Goal: Task Accomplishment & Management: Complete application form

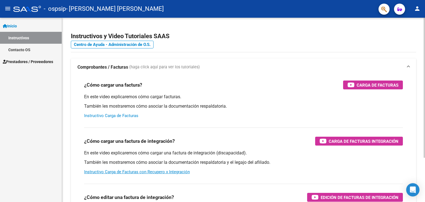
click at [116, 115] on link "Instructivo Carga de Facturas" at bounding box center [111, 115] width 54 height 5
click at [48, 62] on span "Prestadores / Proveedores" at bounding box center [28, 62] width 50 height 6
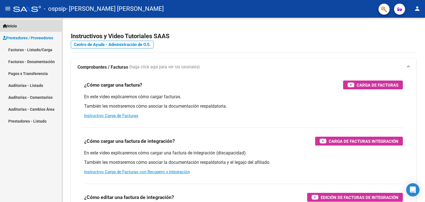
click at [14, 25] on span "Inicio" at bounding box center [10, 26] width 14 height 6
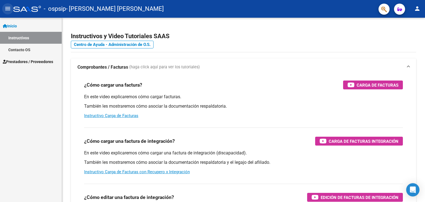
click at [8, 7] on mat-icon "menu" at bounding box center [7, 8] width 7 height 7
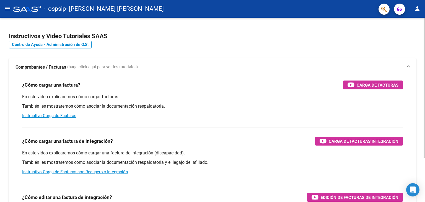
click at [425, 150] on div at bounding box center [424, 88] width 1 height 140
click at [416, 9] on mat-icon "person" at bounding box center [417, 8] width 7 height 7
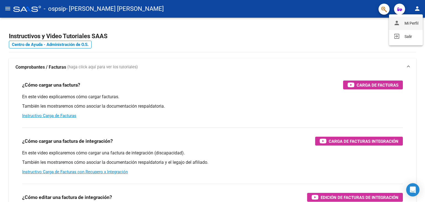
click at [412, 19] on button "person Mi Perfil" at bounding box center [406, 23] width 34 height 13
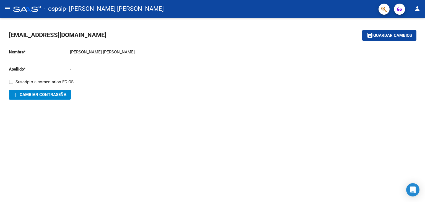
click at [129, 49] on div "[PERSON_NAME] [PERSON_NAME] Ingresar nombre" at bounding box center [140, 50] width 141 height 12
click at [123, 55] on div "[PERSON_NAME] [PERSON_NAME] Ingresar nombre" at bounding box center [140, 50] width 141 height 12
click at [89, 52] on input "[PERSON_NAME] [PERSON_NAME]" at bounding box center [140, 52] width 141 height 5
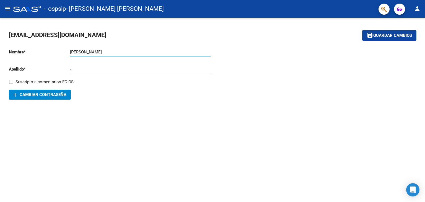
type input "[PERSON_NAME]"
click at [93, 71] on div "- Ingresar apellido" at bounding box center [140, 67] width 141 height 12
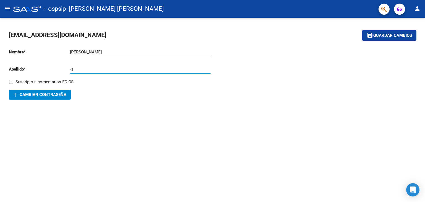
type input "-"
type input "[PERSON_NAME]"
click at [397, 34] on span "Guardar cambios" at bounding box center [392, 35] width 39 height 5
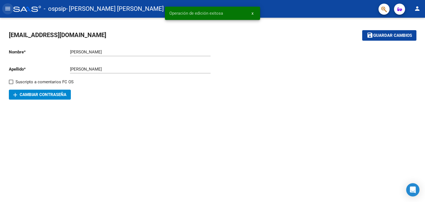
click at [6, 12] on button "menu" at bounding box center [7, 8] width 11 height 11
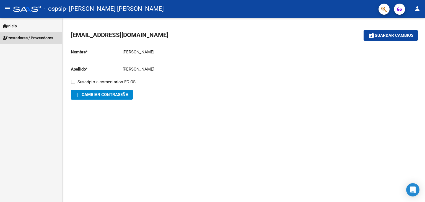
click at [42, 35] on span "Prestadores / Proveedores" at bounding box center [28, 38] width 50 height 6
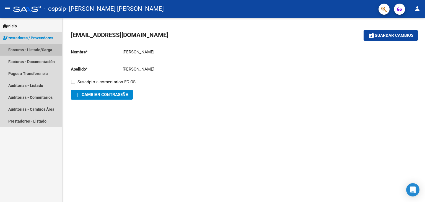
click at [17, 50] on link "Facturas - Listado/Carga" at bounding box center [31, 50] width 62 height 12
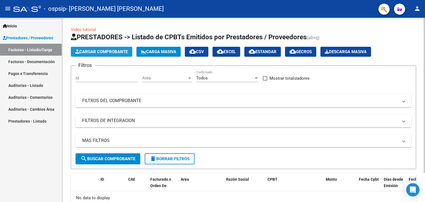
click at [100, 50] on span "Cargar Comprobante" at bounding box center [101, 51] width 53 height 5
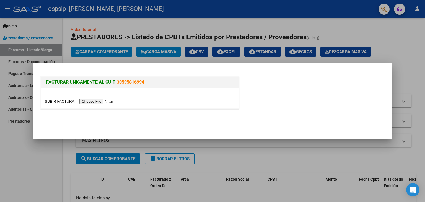
click at [103, 102] on input "file" at bounding box center [80, 102] width 70 height 6
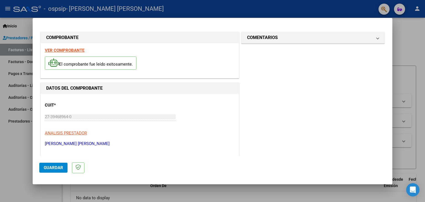
scroll to position [115, 0]
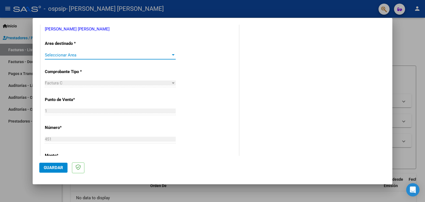
click at [173, 55] on div at bounding box center [173, 54] width 3 height 1
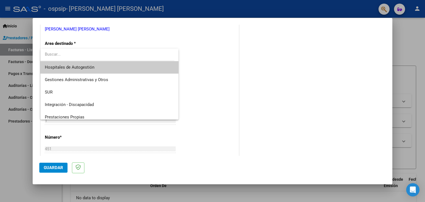
scroll to position [54, 0]
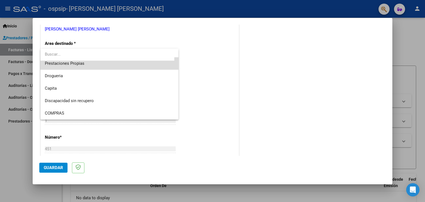
click at [139, 67] on span "Prestaciones Propias" at bounding box center [109, 63] width 129 height 12
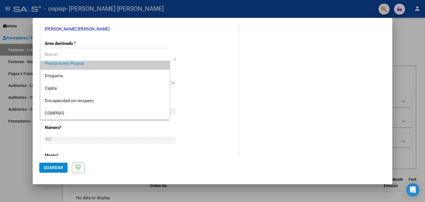
scroll to position [50, 0]
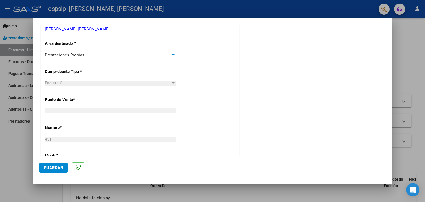
click at [171, 53] on div at bounding box center [173, 55] width 5 height 4
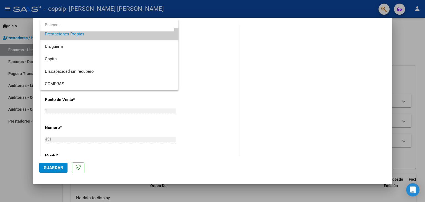
scroll to position [0, 0]
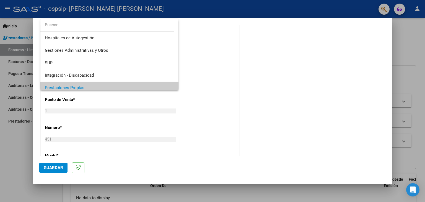
click at [91, 110] on div at bounding box center [212, 101] width 425 height 202
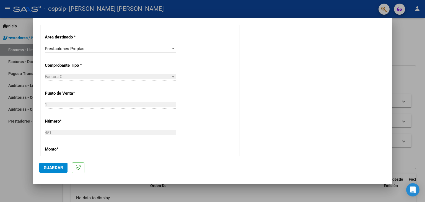
scroll to position [120, 0]
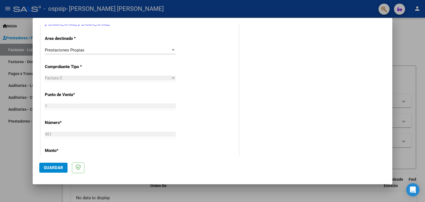
click at [172, 50] on div at bounding box center [173, 49] width 3 height 1
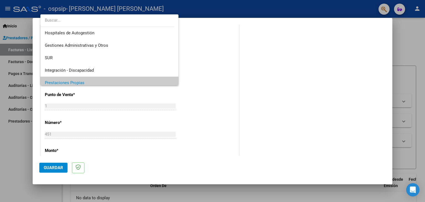
scroll to position [54, 0]
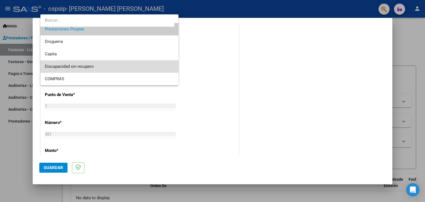
click at [144, 68] on span "Discapacidad sin recupero" at bounding box center [109, 66] width 129 height 12
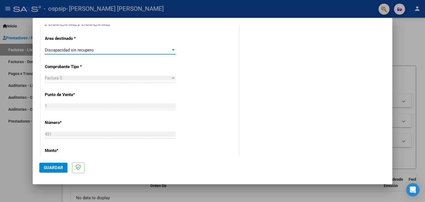
click at [171, 51] on div at bounding box center [173, 50] width 5 height 4
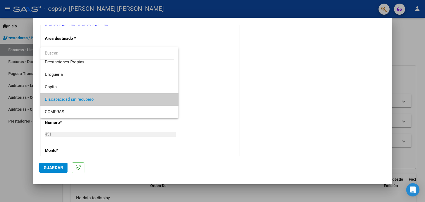
scroll to position [0, 0]
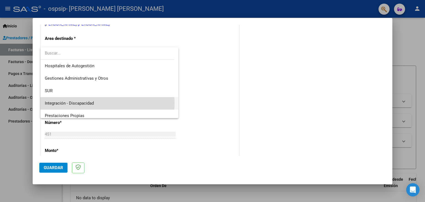
click at [100, 103] on span "Integración - Discapacidad" at bounding box center [109, 103] width 129 height 12
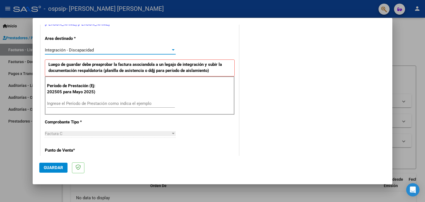
click at [135, 50] on div "Integración - Discapacidad" at bounding box center [108, 50] width 126 height 5
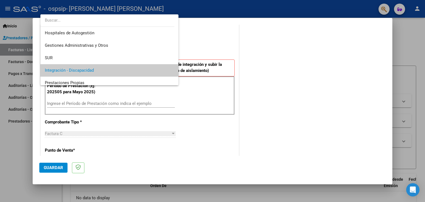
scroll to position [20, 0]
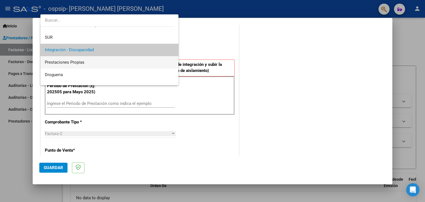
click at [124, 63] on span "Prestaciones Propias" at bounding box center [109, 62] width 129 height 12
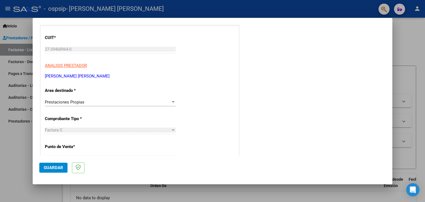
scroll to position [62, 0]
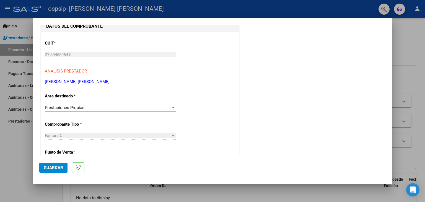
click at [165, 105] on div "Prestaciones Propias" at bounding box center [108, 107] width 126 height 5
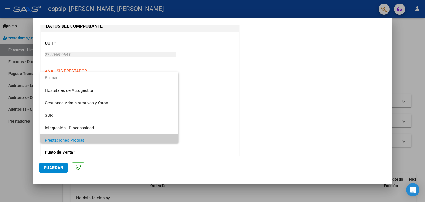
scroll to position [33, 0]
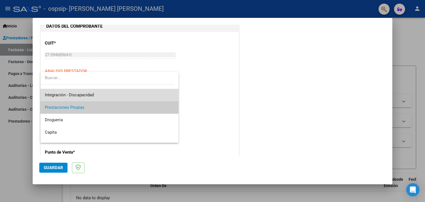
click at [147, 92] on span "Integración - Discapacidad" at bounding box center [109, 95] width 129 height 12
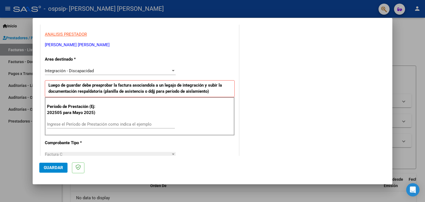
scroll to position [101, 0]
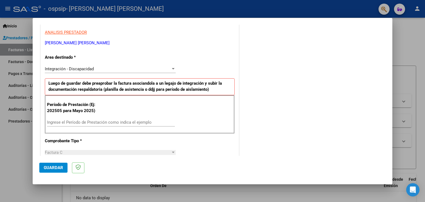
click at [147, 120] on input "Ingrese el Período de Prestación como indica el ejemplo" at bounding box center [111, 122] width 128 height 5
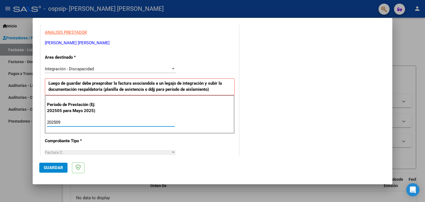
type input "202509"
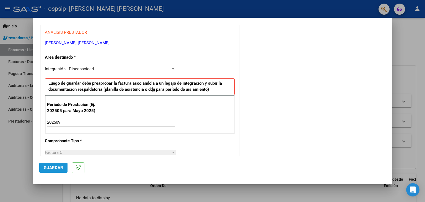
click at [59, 166] on span "Guardar" at bounding box center [53, 167] width 19 height 5
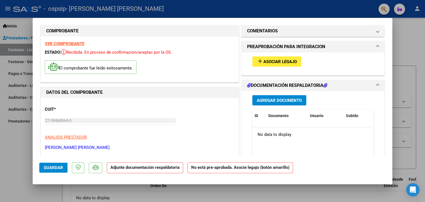
scroll to position [0, 0]
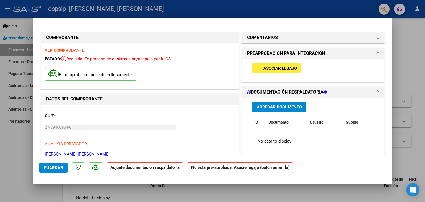
click at [392, 87] on div at bounding box center [212, 101] width 425 height 202
type input "$ 0,00"
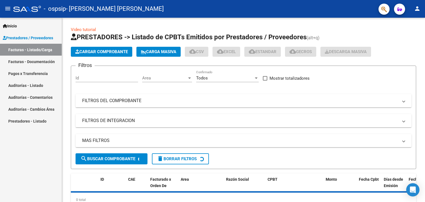
click at [392, 87] on div "Filtros Id Area Area Todos Confirmado Mostrar totalizadores FILTROS DEL COMPROB…" at bounding box center [244, 111] width 336 height 83
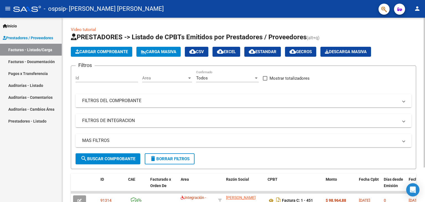
scroll to position [42, 0]
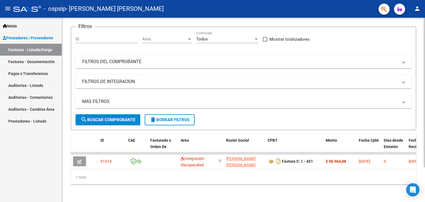
click at [425, 194] on div at bounding box center [424, 110] width 1 height 184
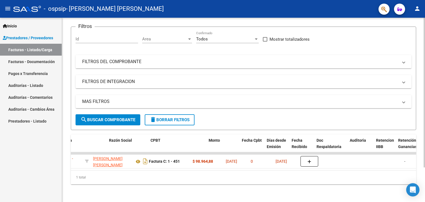
scroll to position [0, 0]
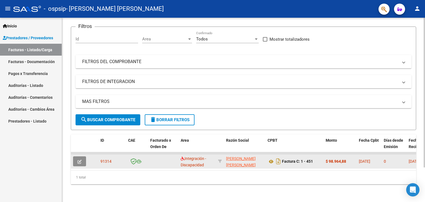
click at [81, 160] on button "button" at bounding box center [79, 161] width 13 height 10
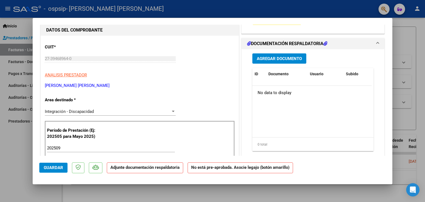
scroll to position [45, 0]
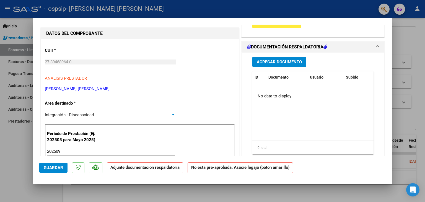
click at [171, 115] on div at bounding box center [173, 115] width 5 height 4
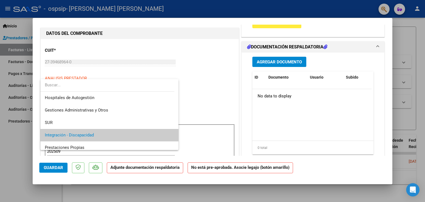
scroll to position [20, 0]
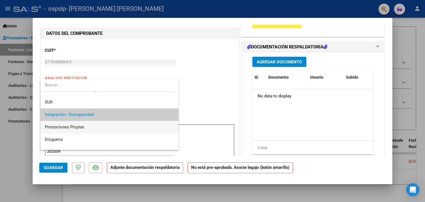
click at [155, 128] on span "Prestaciones Propias" at bounding box center [109, 127] width 129 height 12
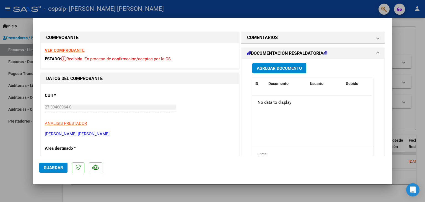
scroll to position [0, 0]
click at [274, 69] on span "Agregar Documento" at bounding box center [279, 68] width 45 height 5
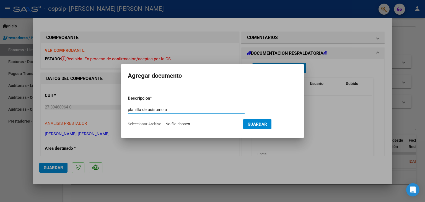
type input "planilla de asistencia"
click at [145, 123] on span "Seleccionar Archivo" at bounding box center [144, 124] width 33 height 4
click at [165, 123] on input "Seleccionar Archivo" at bounding box center [201, 124] width 73 height 5
type input "C:\fakepath\planilla de asistencia septiembre [PERSON_NAME].pdf"
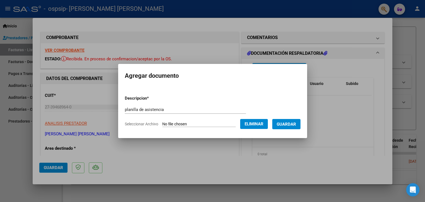
drag, startPoint x: 390, startPoint y: 53, endPoint x: 391, endPoint y: 36, distance: 16.4
click at [391, 36] on div at bounding box center [212, 101] width 425 height 202
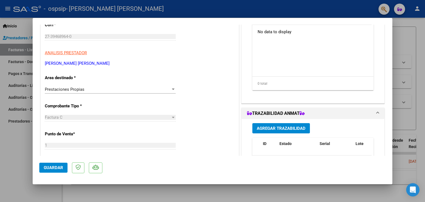
scroll to position [74, 0]
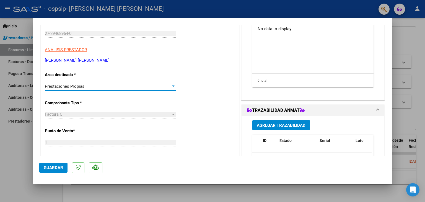
click at [172, 85] on div at bounding box center [173, 85] width 3 height 1
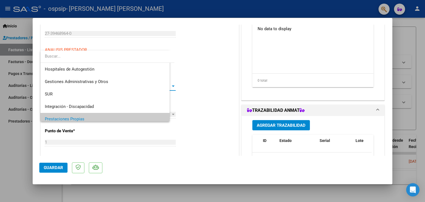
scroll to position [33, 0]
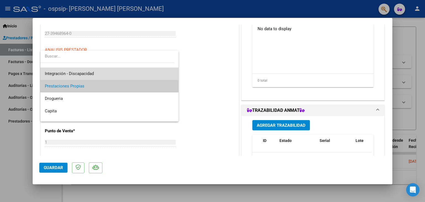
click at [158, 74] on span "Integración - Discapacidad" at bounding box center [109, 74] width 129 height 12
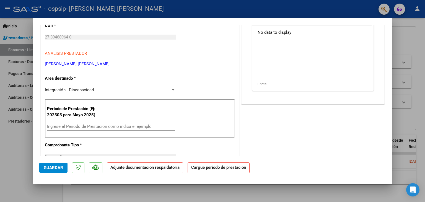
scroll to position [69, 0]
click at [137, 127] on input "Ingrese el Período de Prestación como indica el ejemplo" at bounding box center [111, 127] width 128 height 5
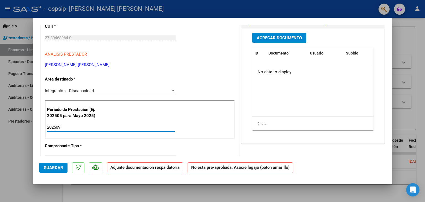
type input "202509"
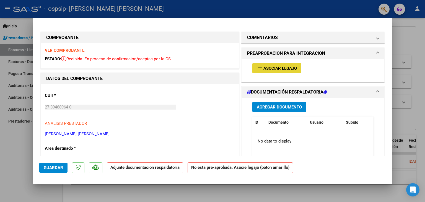
click at [292, 67] on span "Asociar Legajo" at bounding box center [279, 68] width 33 height 5
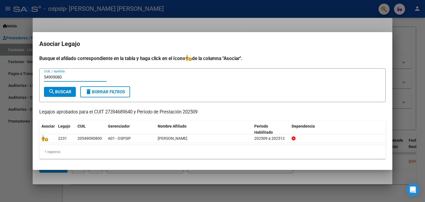
type input "54909080"
click at [66, 89] on button "search Buscar" at bounding box center [60, 92] width 32 height 10
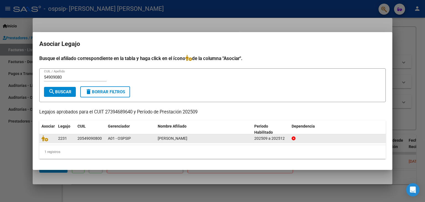
click at [92, 138] on div "20549090800" at bounding box center [89, 138] width 24 height 6
click at [98, 141] on div "20549090800" at bounding box center [89, 138] width 24 height 6
click at [95, 139] on div "20549090800" at bounding box center [89, 138] width 24 height 6
click at [80, 141] on div "20549090800" at bounding box center [89, 138] width 24 height 6
click at [46, 141] on icon at bounding box center [45, 138] width 7 height 6
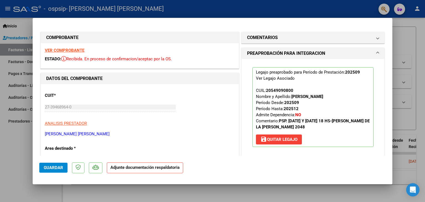
scroll to position [115, 0]
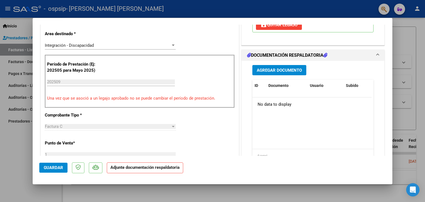
click at [268, 72] on span "Agregar Documento" at bounding box center [279, 70] width 45 height 5
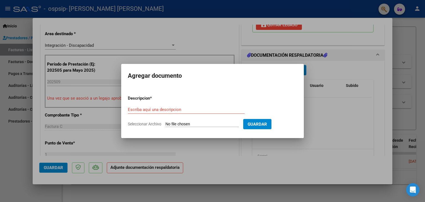
click at [172, 123] on input "Seleccionar Archivo" at bounding box center [201, 124] width 73 height 5
type input "C:\fakepath\planilla de asistencia septiembre [PERSON_NAME].pdf"
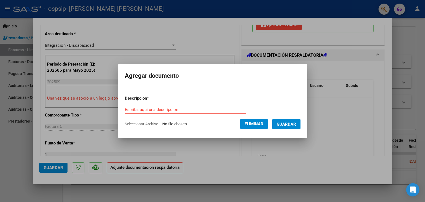
click at [289, 124] on span "Guardar" at bounding box center [286, 124] width 19 height 5
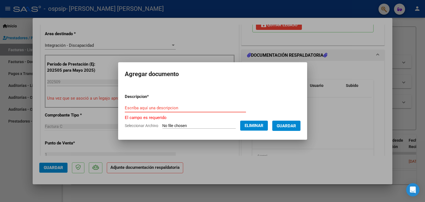
click at [185, 108] on input "Escriba aquí una descripcion" at bounding box center [185, 107] width 121 height 5
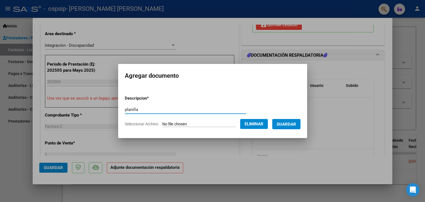
type input "planilla"
click at [290, 127] on span "Guardar" at bounding box center [286, 124] width 19 height 5
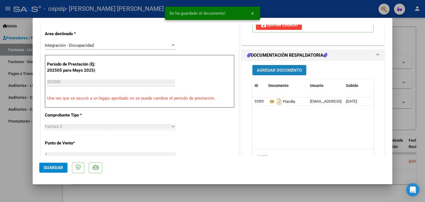
click at [277, 72] on span "Agregar Documento" at bounding box center [279, 70] width 45 height 5
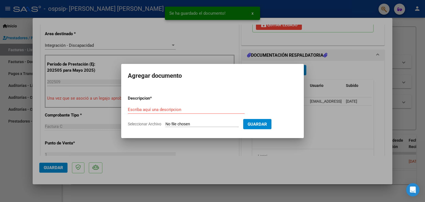
click at [173, 123] on input "Seleccionar Archivo" at bounding box center [201, 124] width 73 height 5
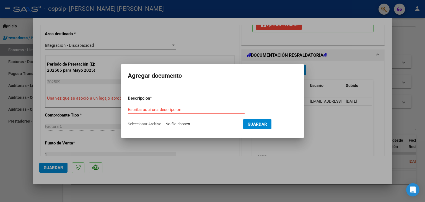
type input "C:\fakepath\[PERSON_NAME].pdf"
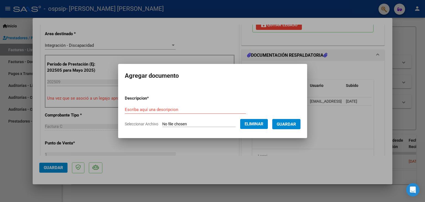
click at [156, 111] on input "Escriba aquí una descripcion" at bounding box center [185, 109] width 121 height 5
type input "autorizacion"
click at [294, 123] on span "Guardar" at bounding box center [286, 124] width 19 height 5
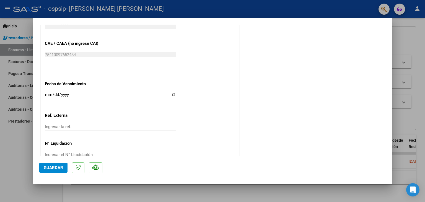
scroll to position [343, 0]
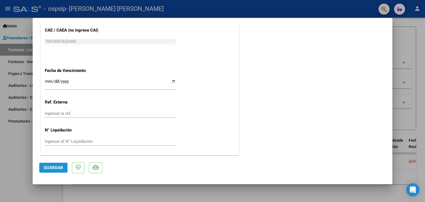
click at [64, 167] on button "Guardar" at bounding box center [53, 168] width 28 height 10
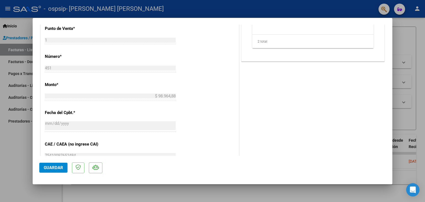
scroll to position [343, 0]
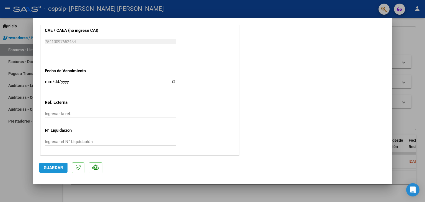
click at [58, 168] on span "Guardar" at bounding box center [53, 167] width 19 height 5
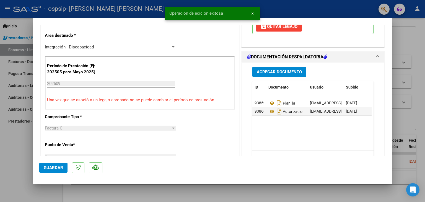
scroll to position [0, 0]
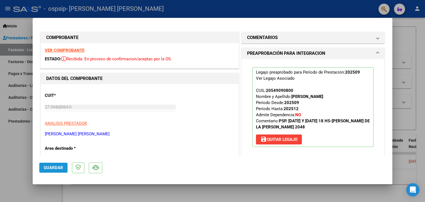
click at [56, 170] on span "Guardar" at bounding box center [53, 167] width 19 height 5
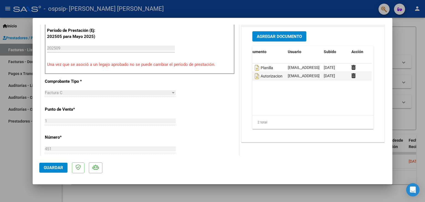
scroll to position [147, 0]
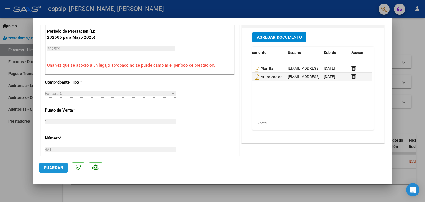
click at [54, 172] on button "Guardar" at bounding box center [53, 168] width 28 height 10
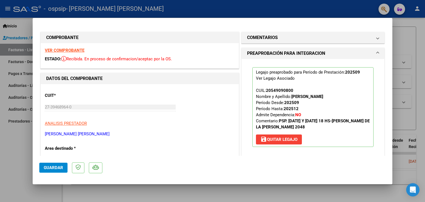
scroll to position [115, 0]
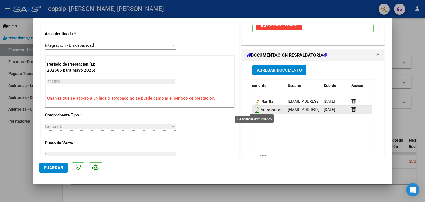
click at [253, 109] on icon "Descargar documento" at bounding box center [256, 109] width 7 height 9
click at [50, 168] on span "Guardar" at bounding box center [53, 167] width 19 height 5
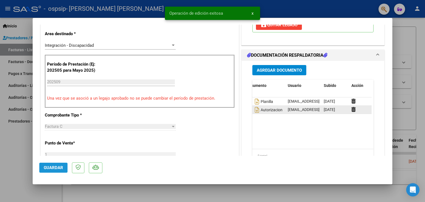
click at [50, 168] on span "Guardar" at bounding box center [53, 167] width 19 height 5
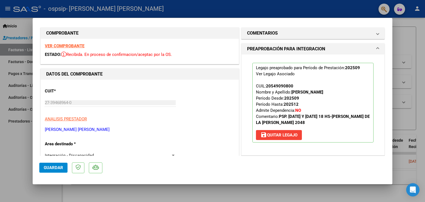
scroll to position [0, 0]
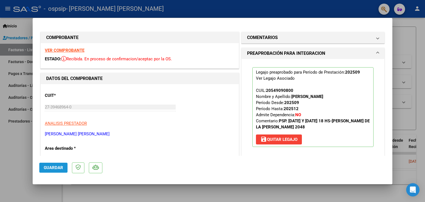
click at [64, 165] on button "Guardar" at bounding box center [53, 168] width 28 height 10
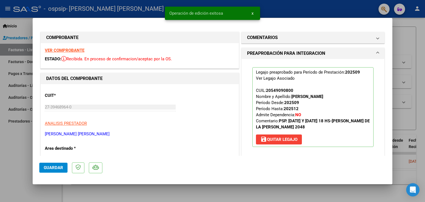
click at [22, 158] on div at bounding box center [212, 101] width 425 height 202
type input "$ 0,00"
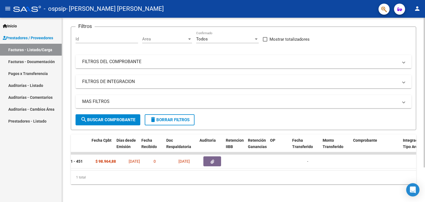
scroll to position [0, 282]
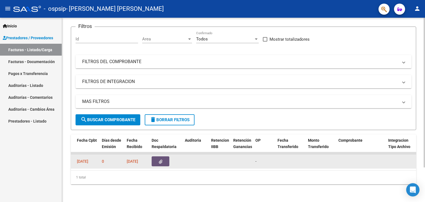
click at [162, 160] on icon "button" at bounding box center [161, 162] width 4 height 4
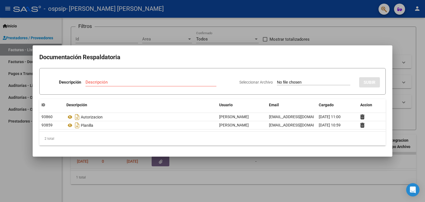
click at [19, 166] on div at bounding box center [212, 101] width 425 height 202
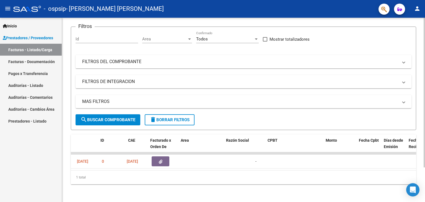
scroll to position [0, 0]
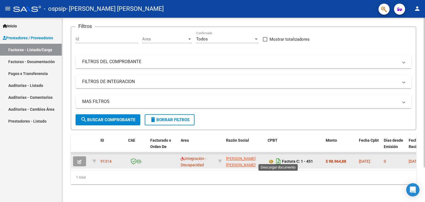
click at [279, 158] on icon "Descargar documento" at bounding box center [278, 161] width 7 height 9
